Goal: Find specific page/section: Find specific page/section

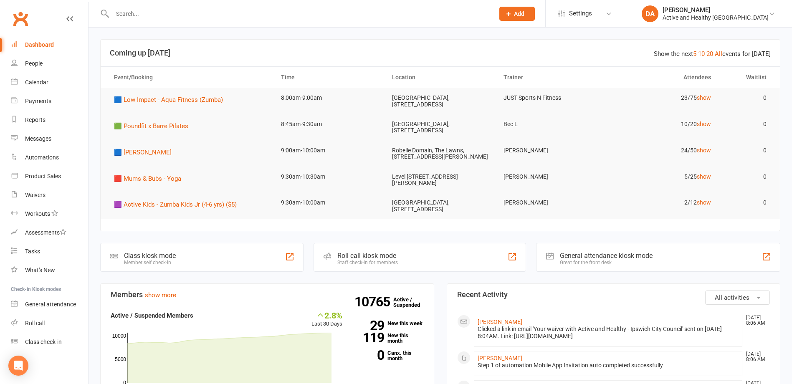
click at [132, 16] on input "text" at bounding box center [299, 14] width 379 height 12
paste input "[PERSON_NAME]"
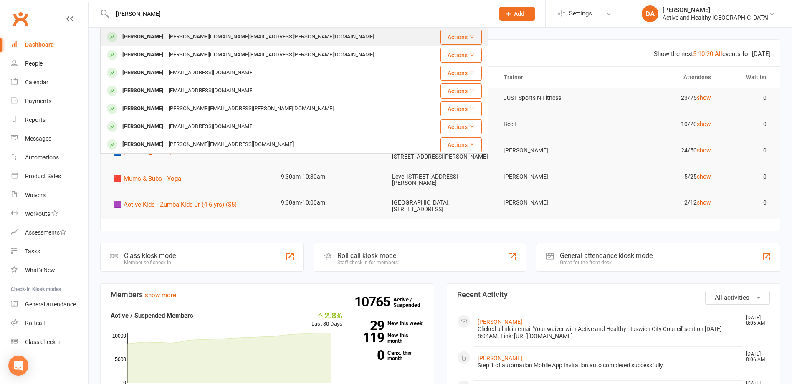
type input "[PERSON_NAME]"
click at [226, 29] on div "[PERSON_NAME] [PERSON_NAME][DOMAIN_NAME][EMAIL_ADDRESS][PERSON_NAME][DOMAIN_NAM…" at bounding box center [266, 36] width 330 height 17
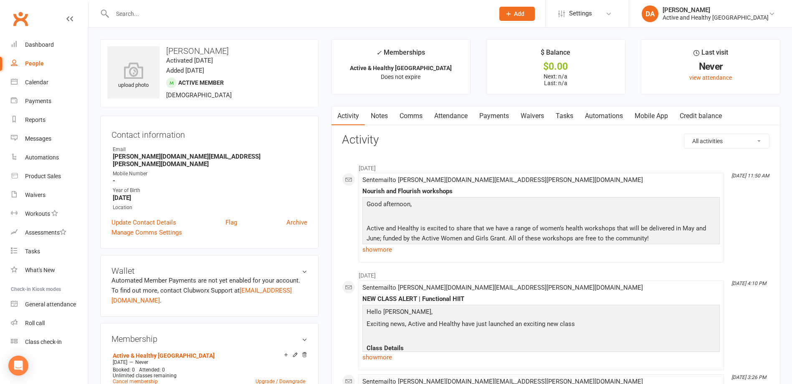
drag, startPoint x: 291, startPoint y: 215, endPoint x: 442, endPoint y: 23, distance: 244.2
click at [291, 218] on link "Archive" at bounding box center [296, 223] width 21 height 10
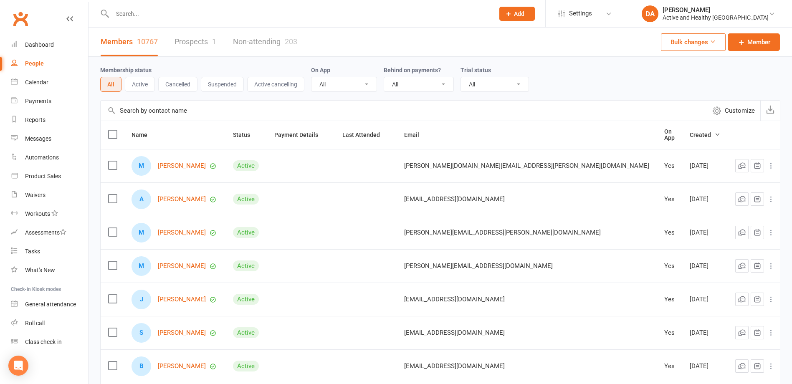
click at [327, 20] on div at bounding box center [294, 13] width 388 height 27
click at [306, 18] on input "text" at bounding box center [299, 14] width 379 height 12
paste input "[PERSON_NAME]"
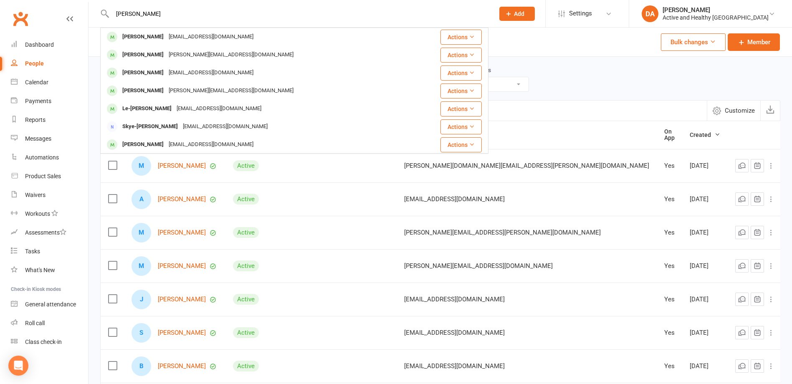
drag, startPoint x: 167, startPoint y: 13, endPoint x: -83, endPoint y: 8, distance: 249.8
click at [0, 8] on html "[PERSON_NAME] [PERSON_NAME] [PERSON_NAME] [EMAIL_ADDRESS][DOMAIN_NAME] Actions …" at bounding box center [396, 278] width 792 height 557
paste input "[PERSON_NAME]"
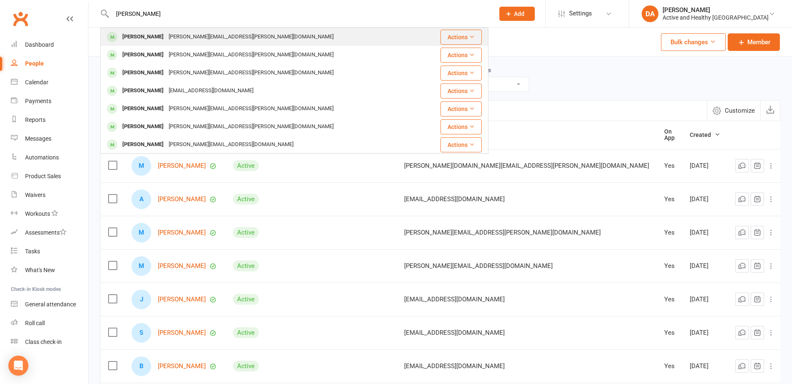
type input "[PERSON_NAME]"
click at [201, 32] on div "[PERSON_NAME][EMAIL_ADDRESS][PERSON_NAME][DOMAIN_NAME]" at bounding box center [251, 37] width 170 height 12
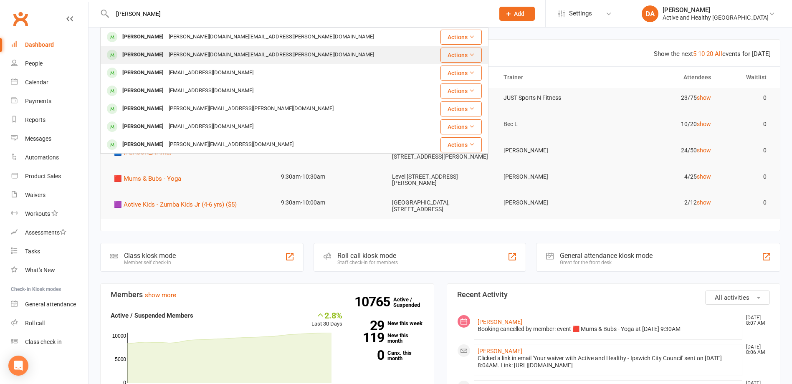
type input "[PERSON_NAME]"
click at [160, 53] on div "[PERSON_NAME]" at bounding box center [143, 55] width 46 height 12
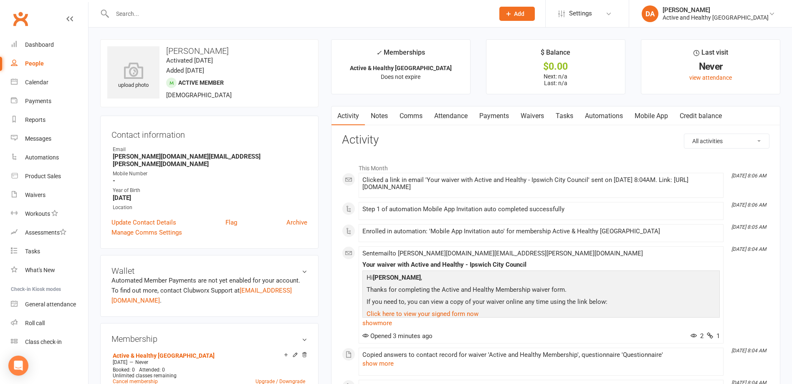
click at [165, 17] on input "text" at bounding box center [299, 14] width 379 height 12
paste input "[PERSON_NAME]"
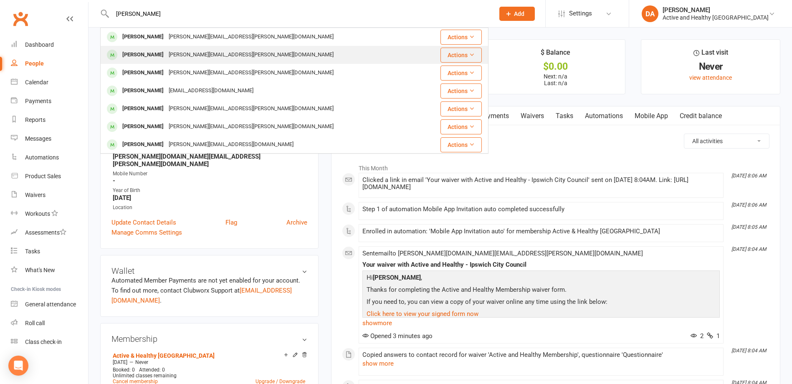
type input "[PERSON_NAME]"
click at [133, 55] on div "[PERSON_NAME]" at bounding box center [143, 55] width 46 height 12
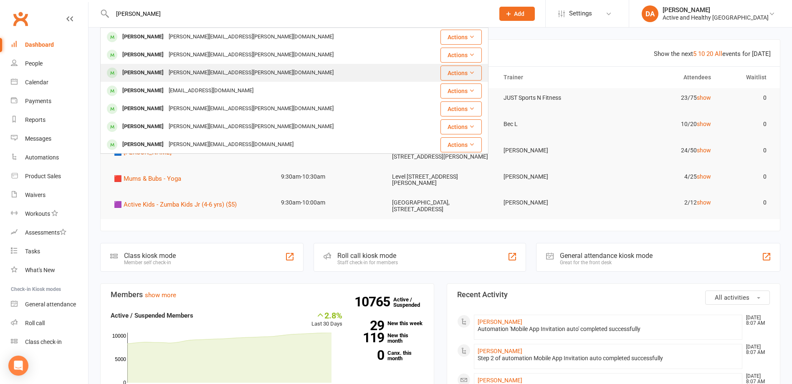
type input "[PERSON_NAME]"
click at [192, 70] on div "[PERSON_NAME][EMAIL_ADDRESS][PERSON_NAME][DOMAIN_NAME]" at bounding box center [251, 73] width 170 height 12
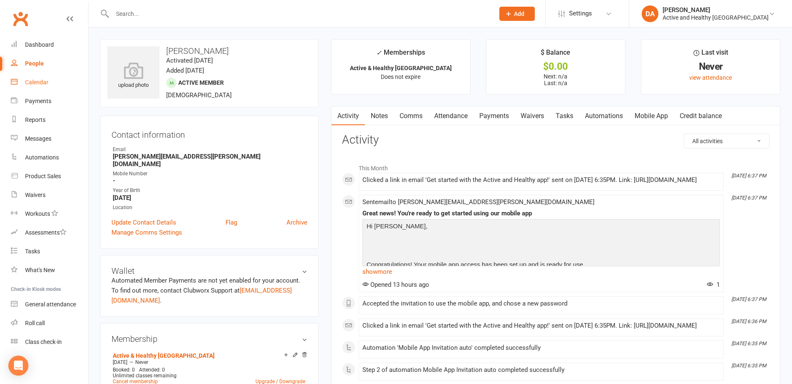
click at [32, 86] on link "Calendar" at bounding box center [49, 82] width 77 height 19
